Goal: Transaction & Acquisition: Subscribe to service/newsletter

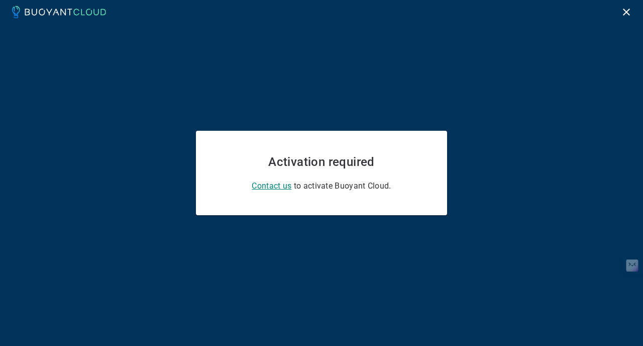
click at [275, 190] on span "Contact us" at bounding box center [272, 186] width 40 height 10
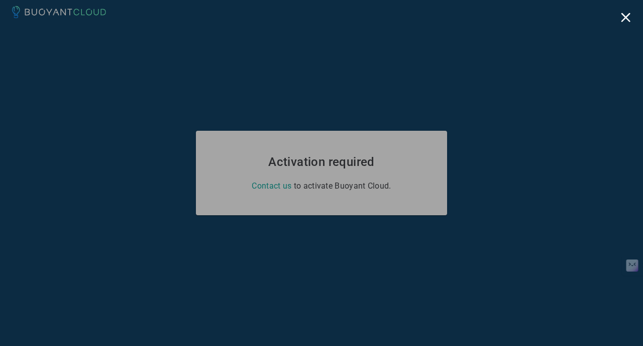
click at [625, 17] on button "Close modal" at bounding box center [626, 18] width 10 height 10
